Goal: Entertainment & Leisure: Consume media (video, audio)

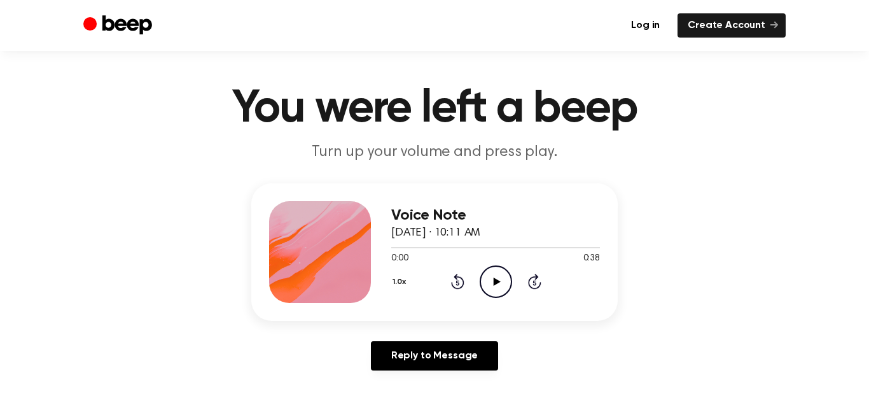
scroll to position [13, 0]
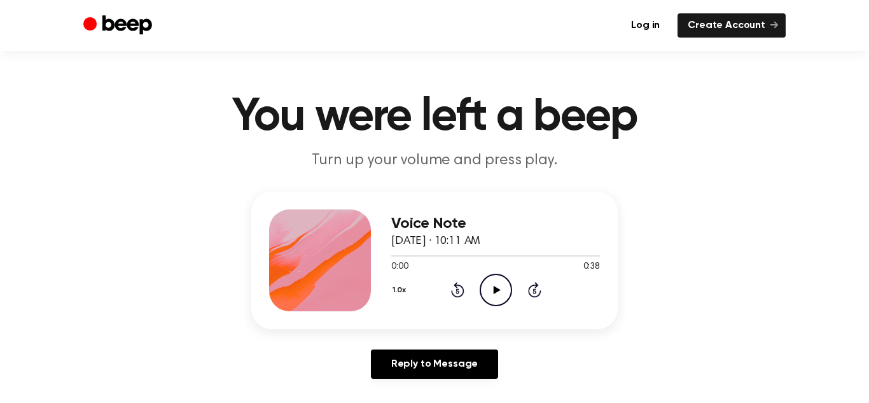
scroll to position [4, 0]
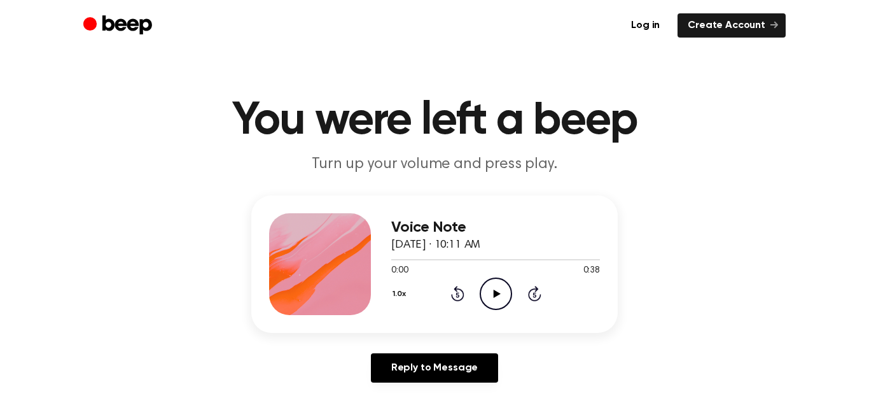
click at [490, 291] on icon "Play Audio" at bounding box center [496, 293] width 32 height 32
click at [490, 291] on icon "Pause Audio" at bounding box center [496, 293] width 32 height 32
click at [459, 295] on icon "Rewind 5 seconds" at bounding box center [458, 293] width 14 height 17
click at [495, 300] on icon "Play Audio" at bounding box center [496, 293] width 32 height 32
click at [495, 300] on icon "Pause Audio" at bounding box center [496, 293] width 32 height 32
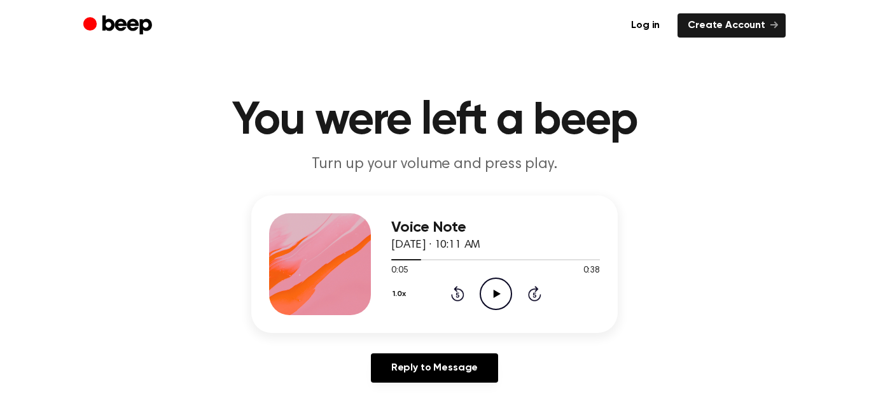
click at [461, 295] on icon "Rewind 5 seconds" at bounding box center [458, 293] width 14 height 17
click at [514, 297] on div "1.0x Rewind 5 seconds Play Audio Skip 5 seconds" at bounding box center [495, 293] width 209 height 32
click at [503, 294] on icon "Play Audio" at bounding box center [496, 293] width 32 height 32
click at [460, 296] on icon "Rewind 5 seconds" at bounding box center [458, 293] width 14 height 17
click at [491, 297] on icon "Pause Audio" at bounding box center [496, 293] width 32 height 32
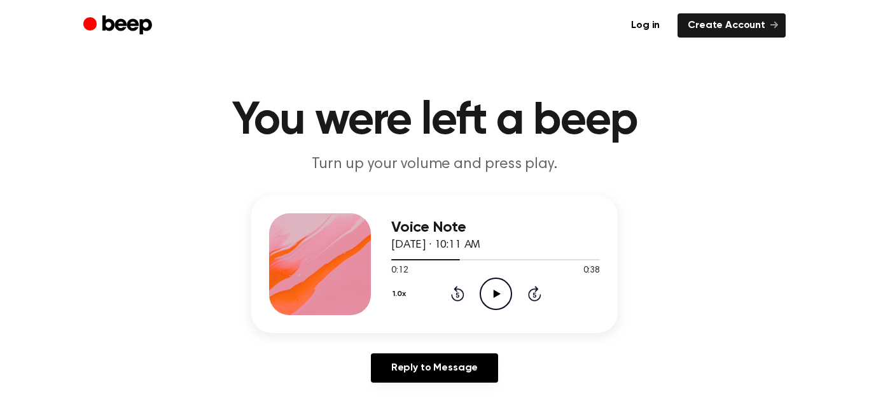
click at [465, 295] on div "1.0x Rewind 5 seconds Play Audio Skip 5 seconds" at bounding box center [495, 293] width 209 height 32
click at [458, 295] on icon at bounding box center [457, 295] width 3 height 5
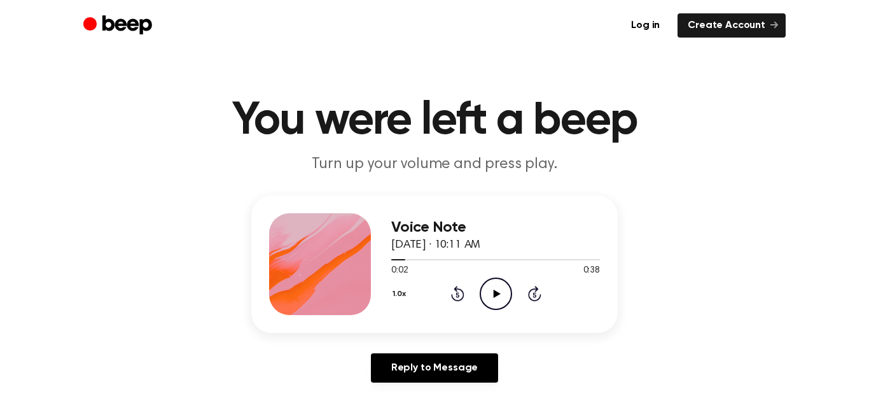
click at [458, 295] on icon at bounding box center [457, 295] width 3 height 5
click at [506, 298] on icon "Play Audio" at bounding box center [496, 293] width 32 height 32
click at [458, 298] on icon "Rewind 5 seconds" at bounding box center [458, 293] width 14 height 17
click at [487, 298] on icon "Pause Audio" at bounding box center [496, 293] width 32 height 32
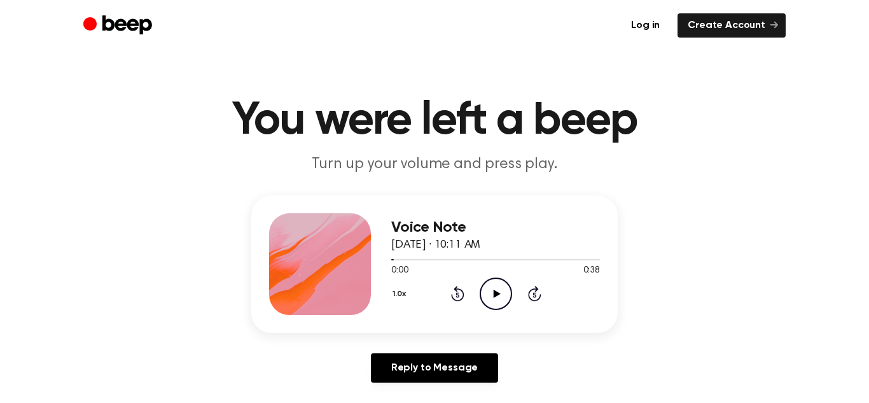
click at [487, 298] on icon "Play Audio" at bounding box center [496, 293] width 32 height 32
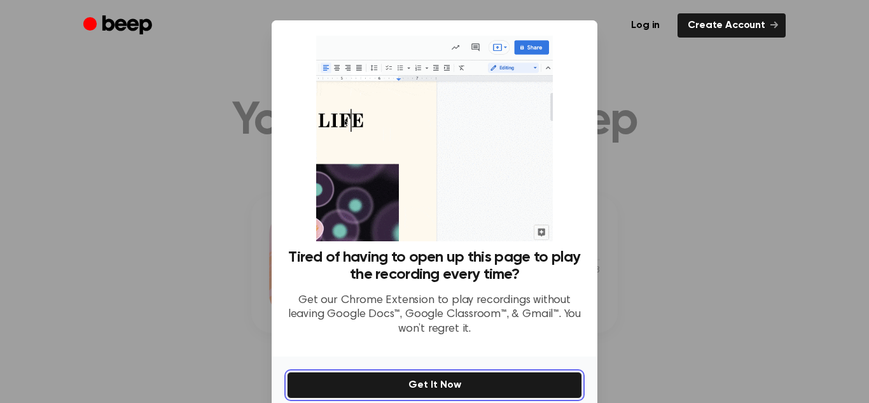
click at [501, 392] on button "Get It Now" at bounding box center [434, 385] width 295 height 27
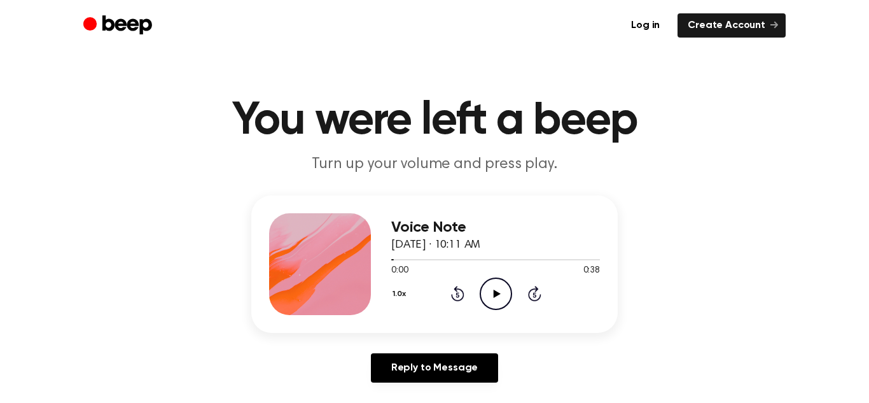
click at [506, 288] on icon "Play Audio" at bounding box center [496, 293] width 32 height 32
click at [506, 288] on icon "Pause Audio" at bounding box center [496, 293] width 32 height 32
click at [461, 291] on icon at bounding box center [457, 293] width 13 height 15
click at [486, 296] on icon "Play Audio" at bounding box center [496, 293] width 32 height 32
click at [495, 292] on icon "Pause Audio" at bounding box center [496, 293] width 32 height 32
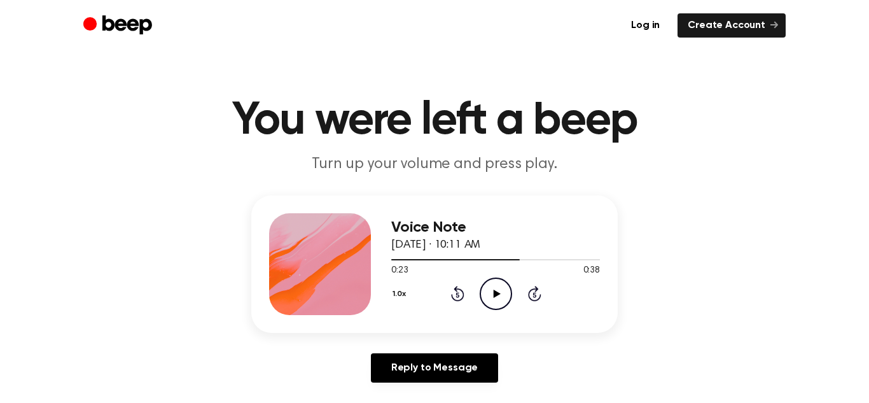
click at [495, 292] on icon at bounding box center [496, 294] width 7 height 8
click at [461, 293] on icon "Rewind 5 seconds" at bounding box center [458, 293] width 14 height 17
click at [498, 300] on icon "Pause Audio" at bounding box center [496, 293] width 32 height 32
click at [492, 295] on icon "Play Audio" at bounding box center [496, 293] width 32 height 32
click at [463, 298] on icon at bounding box center [457, 293] width 13 height 15
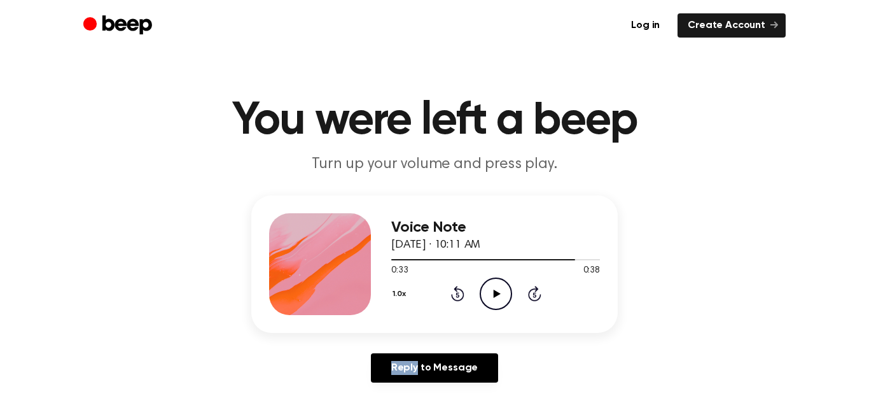
click at [463, 298] on icon at bounding box center [457, 293] width 13 height 15
click at [500, 295] on icon "Play Audio" at bounding box center [496, 293] width 32 height 32
click at [498, 293] on icon at bounding box center [496, 294] width 6 height 8
click at [503, 286] on icon "Play Audio" at bounding box center [496, 293] width 32 height 32
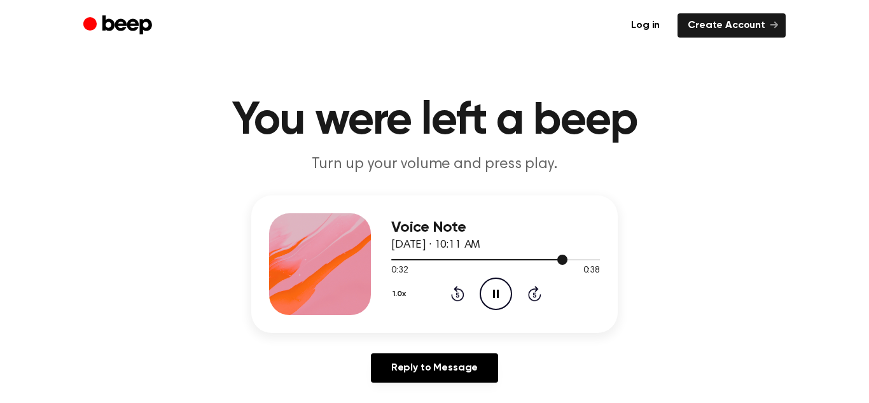
drag, startPoint x: 557, startPoint y: 259, endPoint x: 529, endPoint y: 260, distance: 28.0
click at [529, 260] on div at bounding box center [495, 259] width 209 height 10
click at [496, 291] on icon "Pause Audio" at bounding box center [496, 293] width 32 height 32
click at [495, 291] on icon at bounding box center [496, 294] width 7 height 8
drag, startPoint x: 555, startPoint y: 260, endPoint x: 445, endPoint y: 267, distance: 110.3
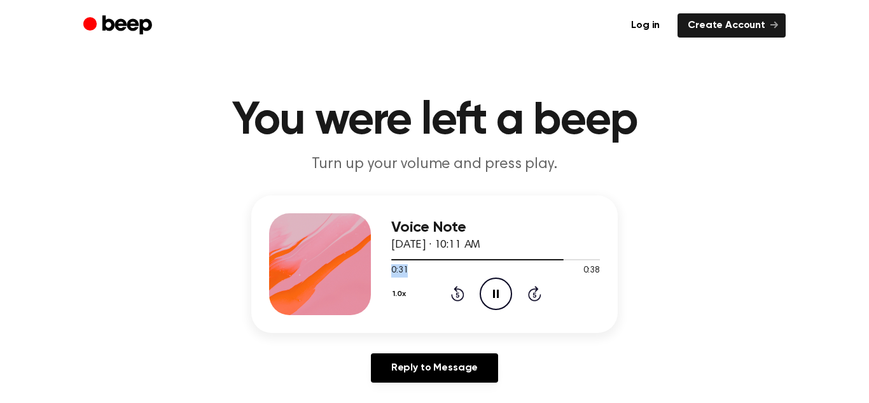
click at [445, 267] on div "0:31 0:38 Your browser does not support the [object Object] element." at bounding box center [495, 266] width 209 height 24
click at [491, 293] on icon "Pause Audio" at bounding box center [496, 293] width 32 height 32
click at [461, 295] on icon "Rewind 5 seconds" at bounding box center [458, 293] width 14 height 17
click at [453, 290] on icon "Rewind 5 seconds" at bounding box center [458, 293] width 14 height 17
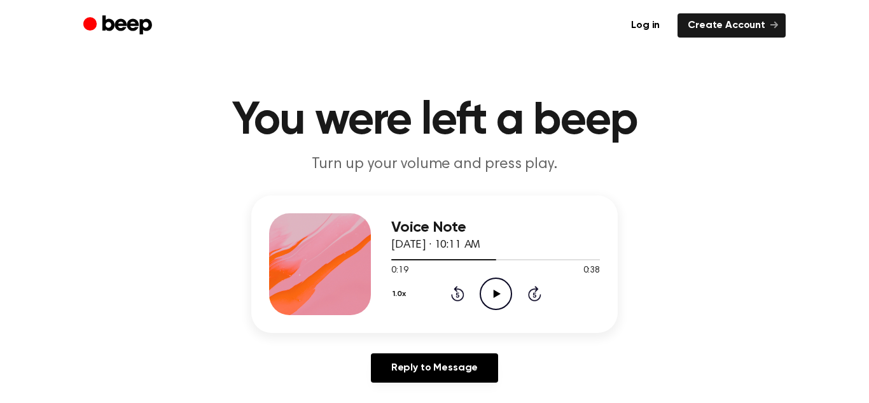
click at [486, 294] on icon "Play Audio" at bounding box center [496, 293] width 32 height 32
click at [493, 295] on icon at bounding box center [496, 294] width 6 height 8
click at [489, 291] on icon "Play Audio" at bounding box center [496, 293] width 32 height 32
click at [454, 295] on icon "Rewind 5 seconds" at bounding box center [458, 293] width 14 height 17
click at [491, 296] on icon "Pause Audio" at bounding box center [496, 293] width 32 height 32
